Goal: Transaction & Acquisition: Purchase product/service

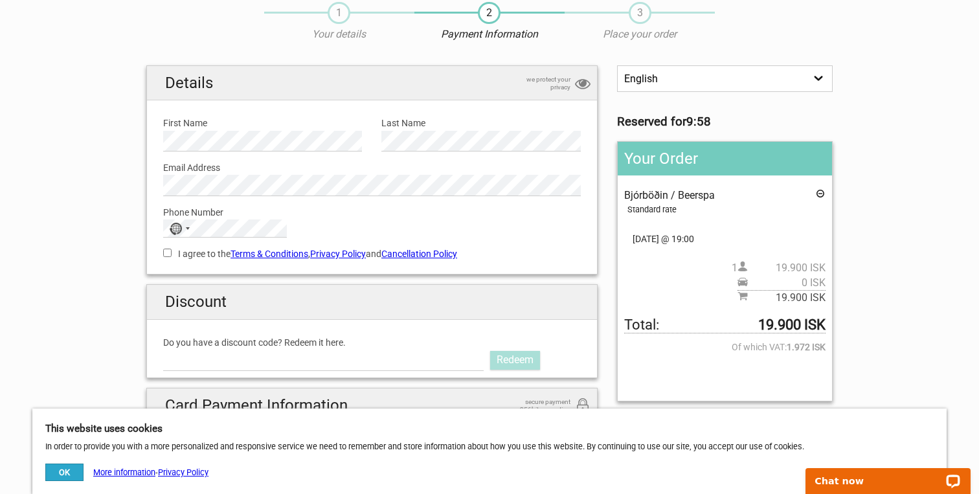
scroll to position [64, 0]
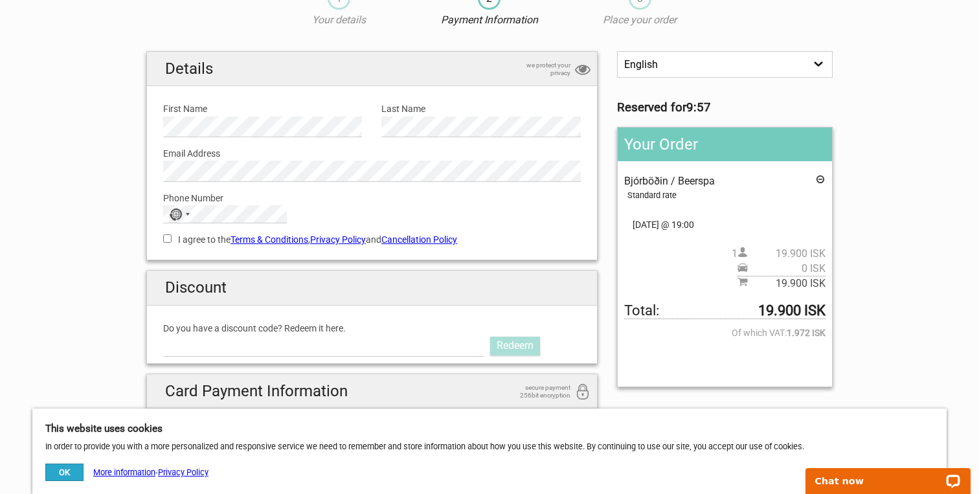
click at [73, 468] on button "OK" at bounding box center [64, 472] width 38 height 17
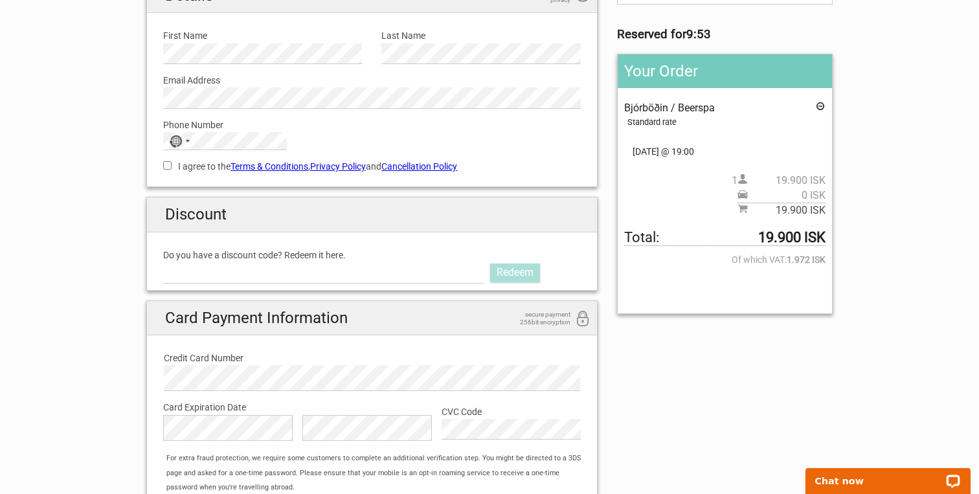
scroll to position [144, 0]
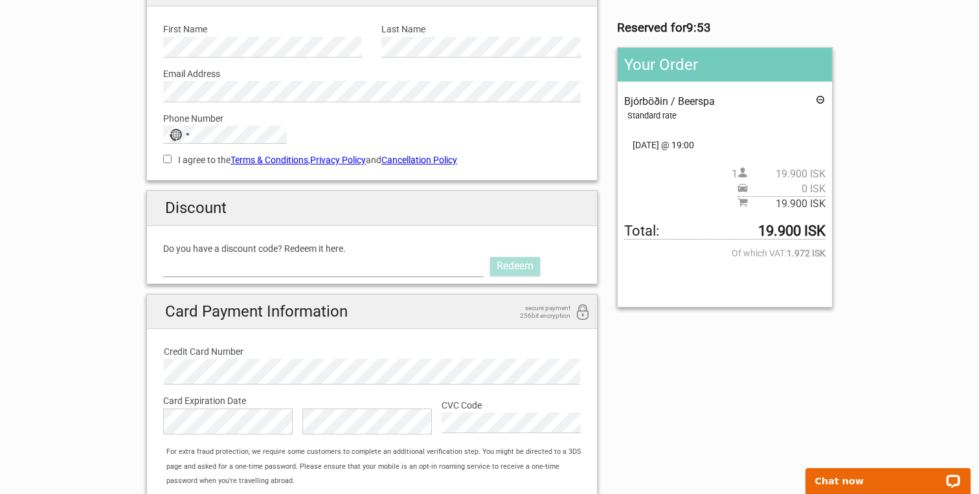
click at [373, 262] on input "Do you have a discount code? Redeem it here." at bounding box center [323, 266] width 321 height 21
paste input "AURORAPASS2025"
type input "AURORAPASS2025"
click at [518, 269] on link "Redeem" at bounding box center [515, 266] width 50 height 18
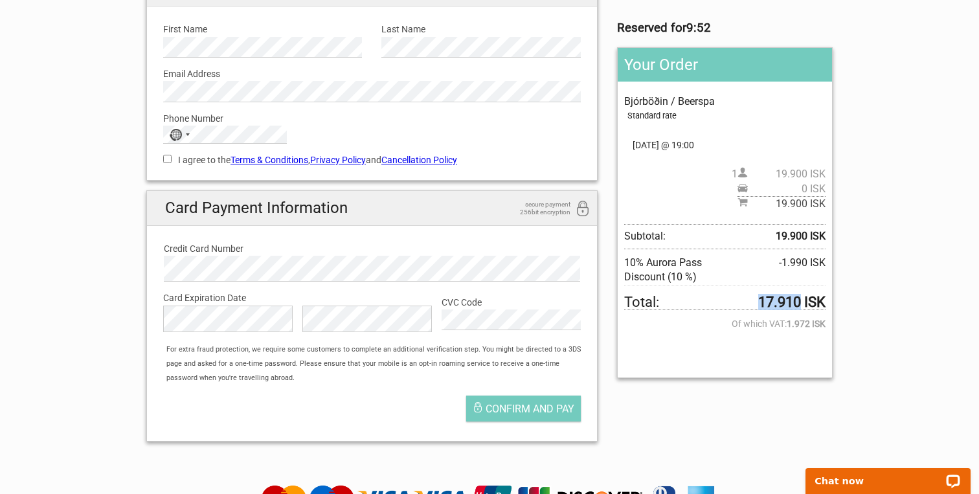
drag, startPoint x: 758, startPoint y: 298, endPoint x: 801, endPoint y: 299, distance: 42.7
click at [801, 299] on strong "17.910 ISK" at bounding box center [791, 302] width 67 height 14
copy strong "17.910"
